Goal: Task Accomplishment & Management: Complete application form

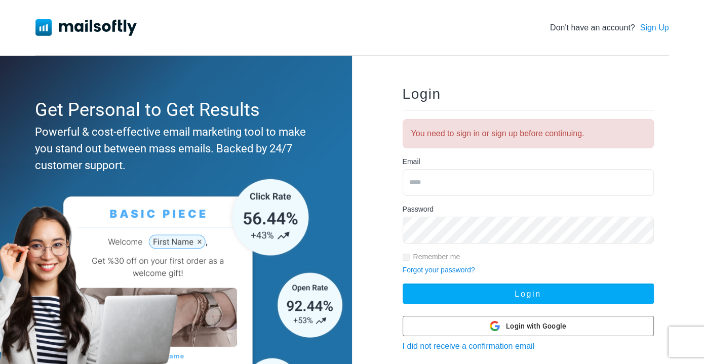
click at [467, 174] on input "email" at bounding box center [528, 182] width 251 height 27
click at [668, 68] on div "Login You need to sign in or sign up before continuing. Email Password Remember…" at bounding box center [528, 249] width 352 height 386
click at [646, 31] on link "Sign Up" at bounding box center [654, 28] width 29 height 12
